Goal: Task Accomplishment & Management: Use online tool/utility

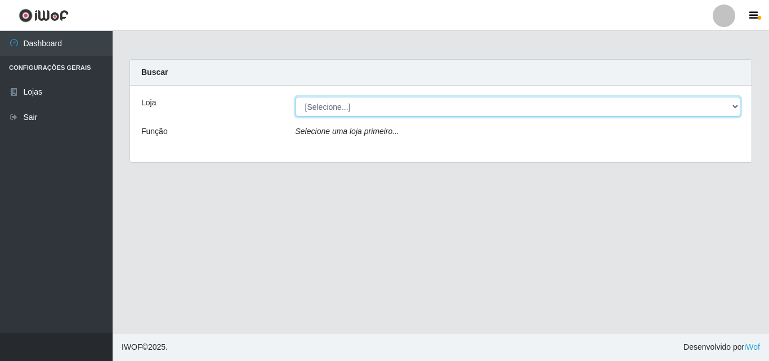
drag, startPoint x: 728, startPoint y: 108, endPoint x: 723, endPoint y: 111, distance: 5.8
click at [728, 108] on select "[Selecione...] BomQueSó Agreste - Loja 3" at bounding box center [517, 107] width 445 height 20
select select "215"
click at [295, 97] on select "[Selecione...] BomQueSó Agreste - Loja 3" at bounding box center [517, 107] width 445 height 20
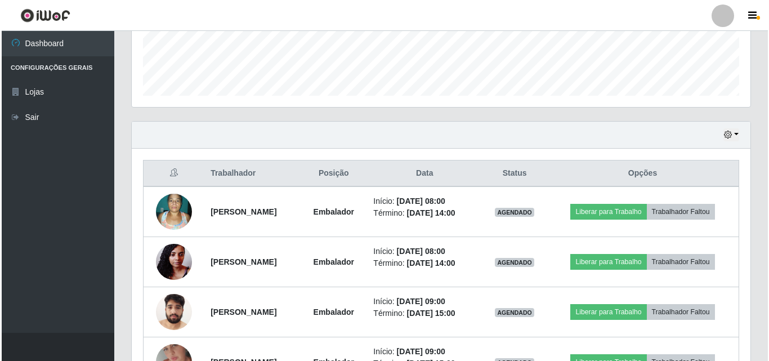
scroll to position [338, 0]
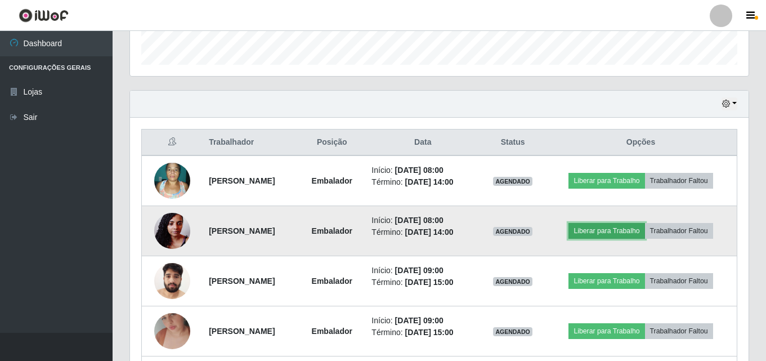
click at [638, 228] on button "Liberar para Trabalho" at bounding box center [606, 231] width 76 height 16
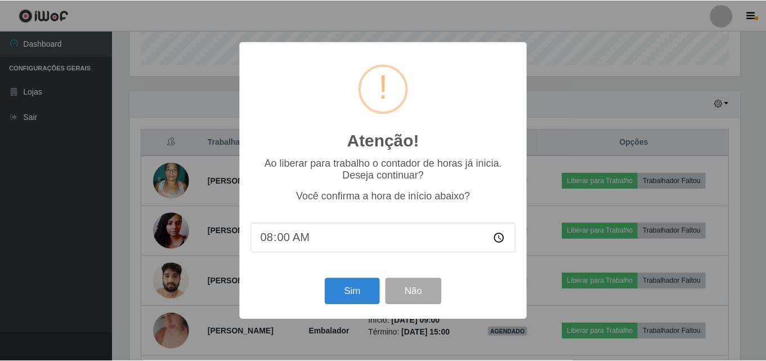
scroll to position [234, 613]
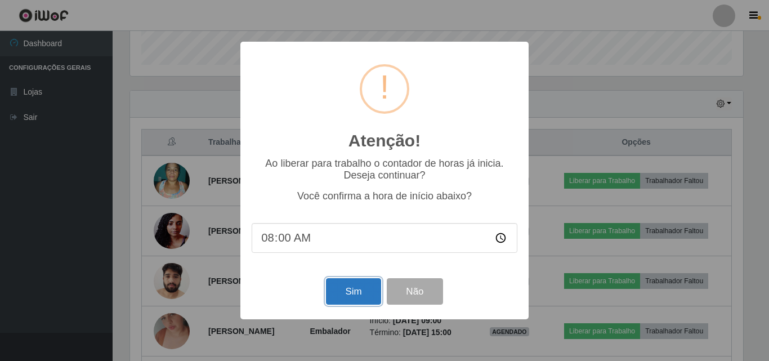
click at [346, 287] on button "Sim" at bounding box center [353, 291] width 55 height 26
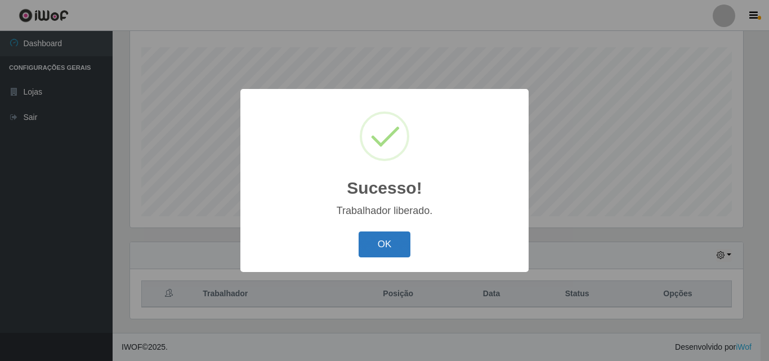
click at [397, 236] on button "OK" at bounding box center [385, 244] width 52 height 26
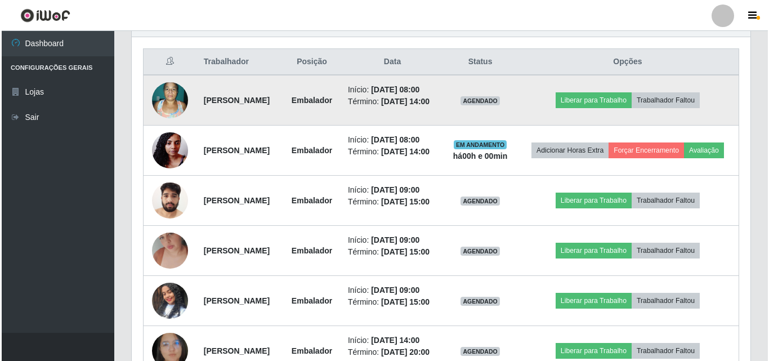
scroll to position [411, 0]
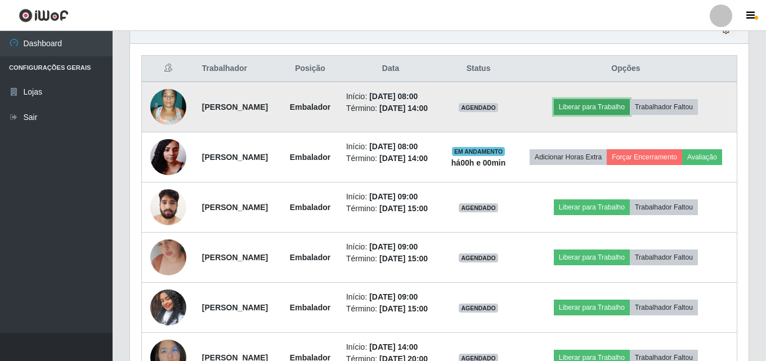
click at [606, 110] on button "Liberar para Trabalho" at bounding box center [592, 107] width 76 height 16
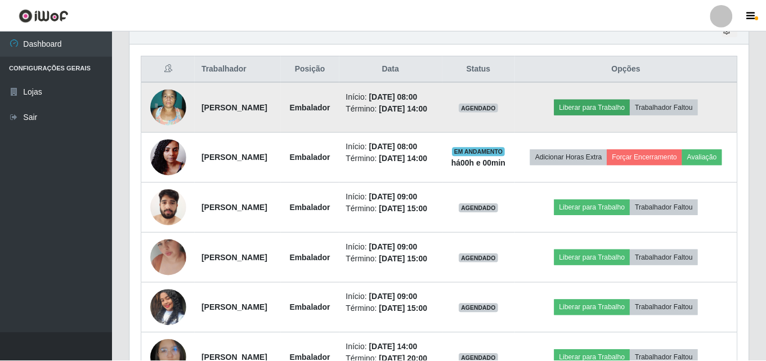
scroll to position [234, 613]
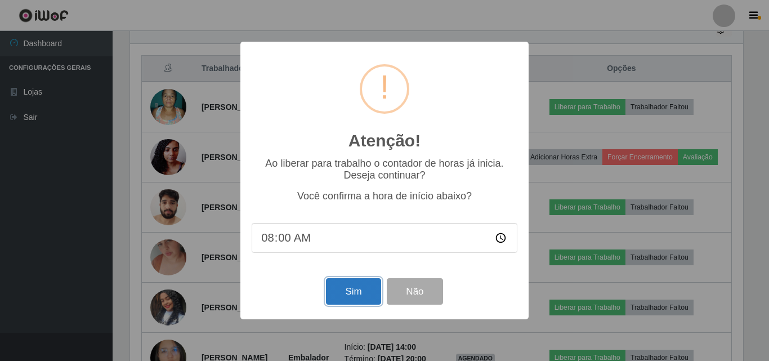
click at [354, 290] on button "Sim" at bounding box center [353, 291] width 55 height 26
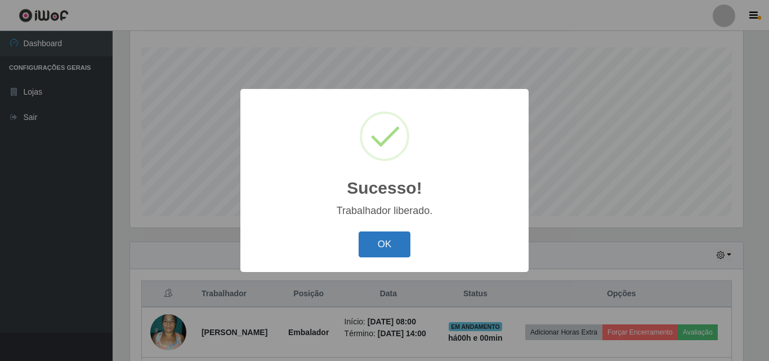
click at [374, 247] on button "OK" at bounding box center [385, 244] width 52 height 26
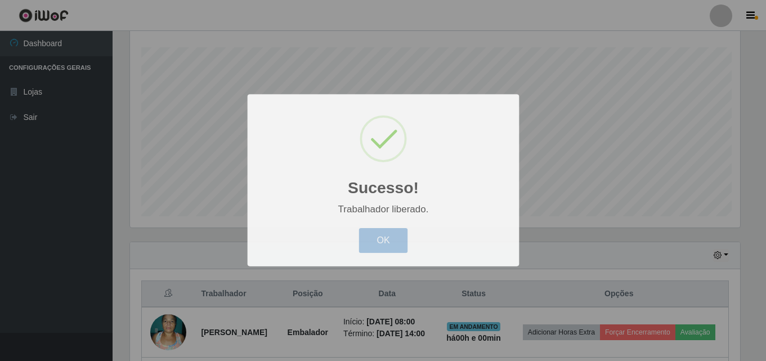
scroll to position [234, 619]
